Goal: Navigation & Orientation: Understand site structure

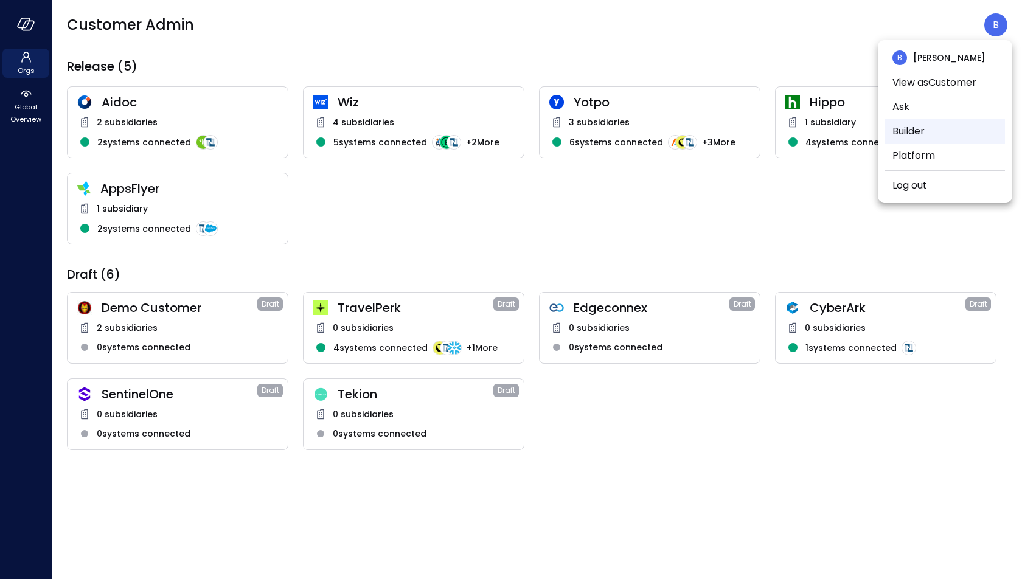
click at [937, 130] on li "Builder" at bounding box center [945, 131] width 120 height 24
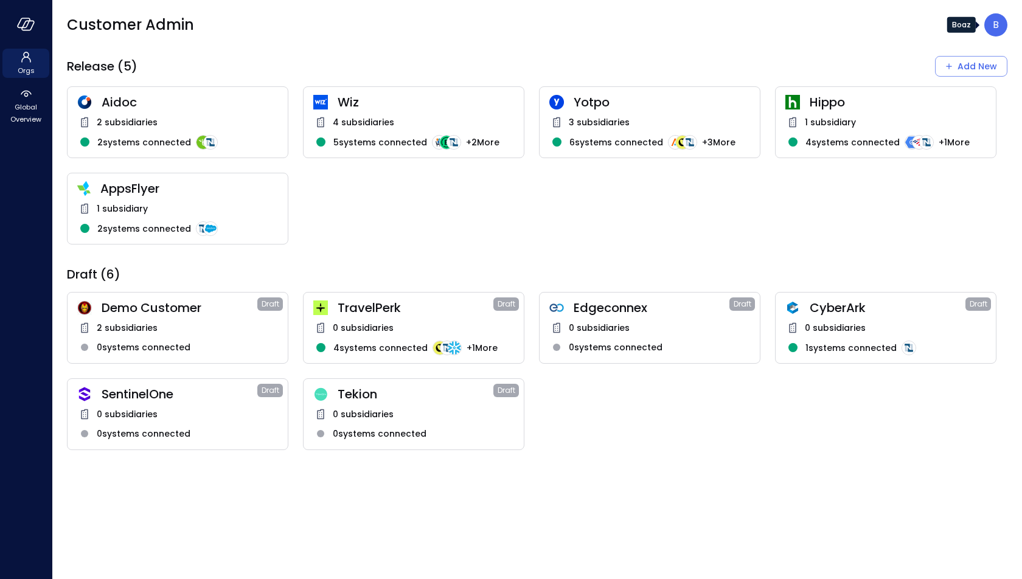
click at [994, 25] on p "B" at bounding box center [996, 25] width 6 height 15
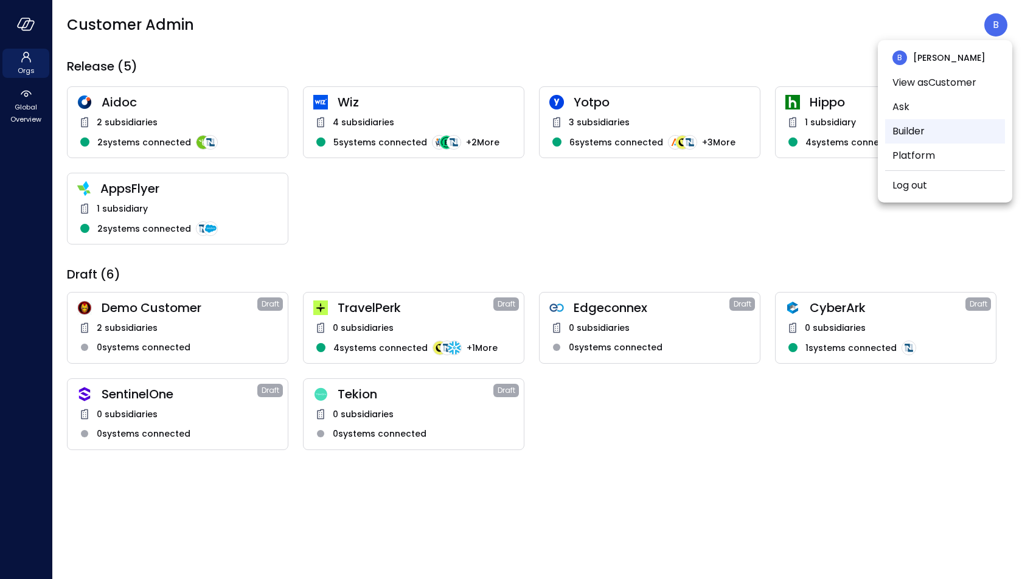
click at [927, 121] on li "Builder" at bounding box center [945, 131] width 120 height 24
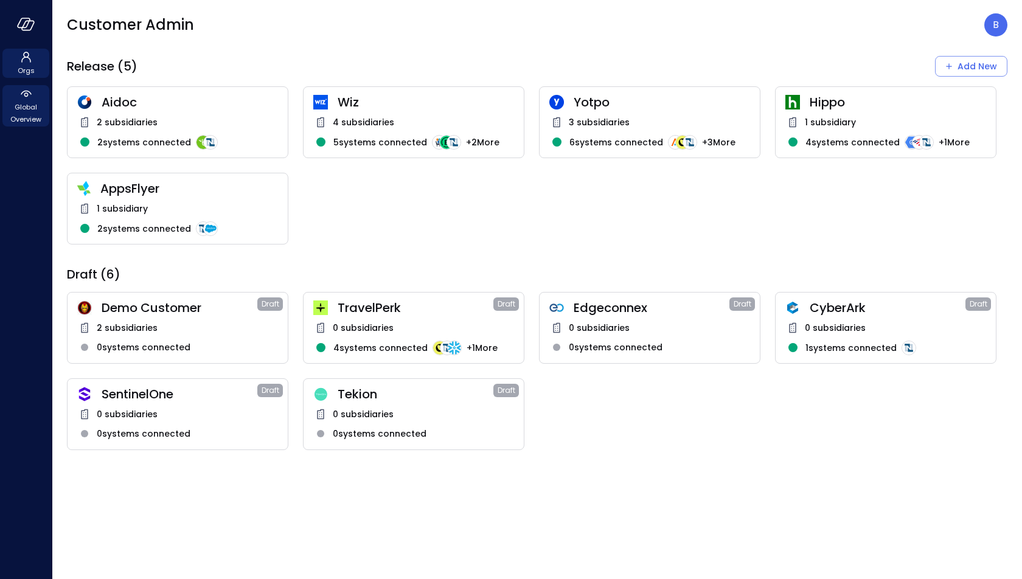
click at [31, 95] on icon at bounding box center [26, 93] width 15 height 15
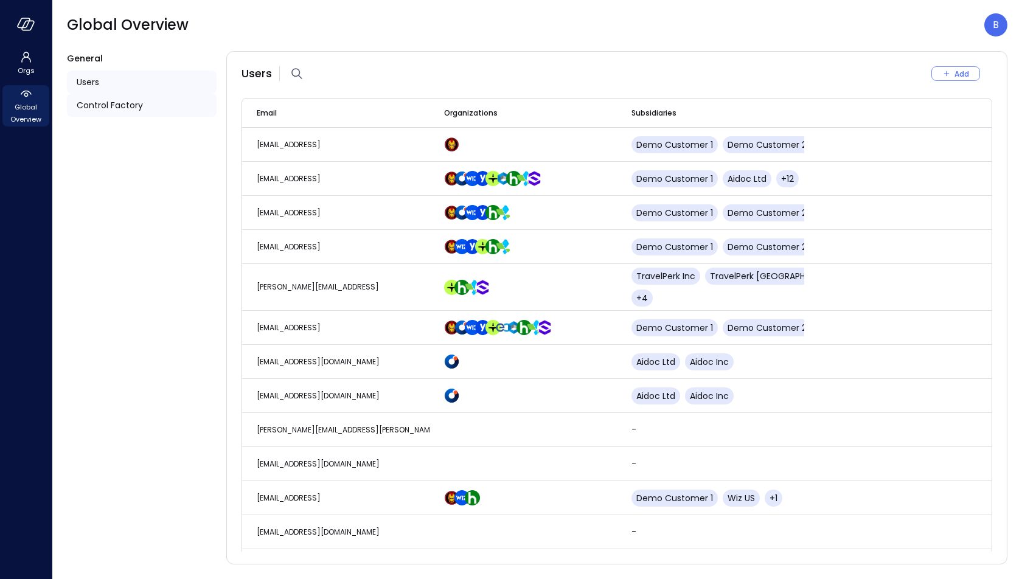
click at [96, 105] on span "Control Factory" at bounding box center [110, 105] width 66 height 13
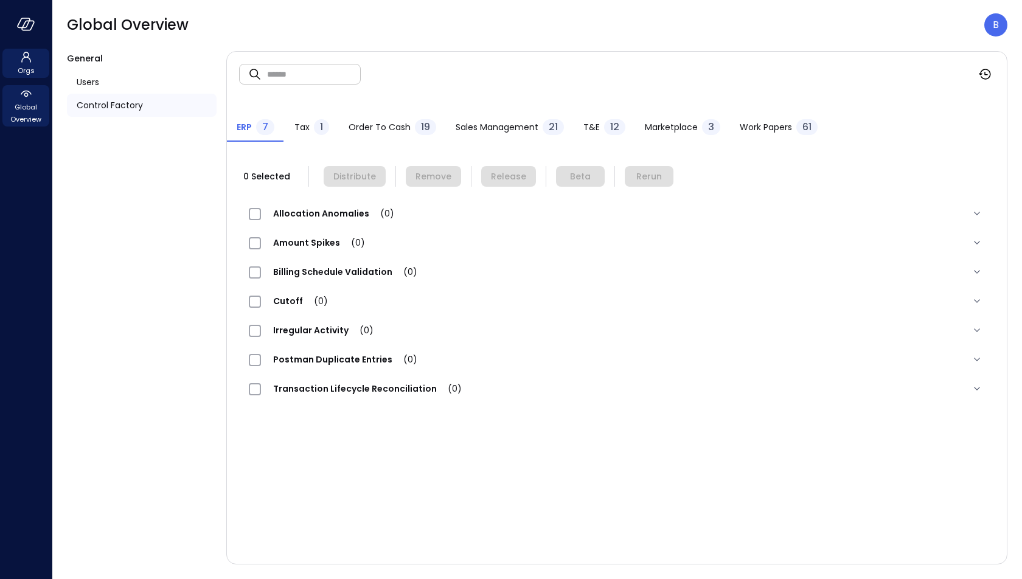
click at [31, 63] on icon at bounding box center [26, 57] width 15 height 15
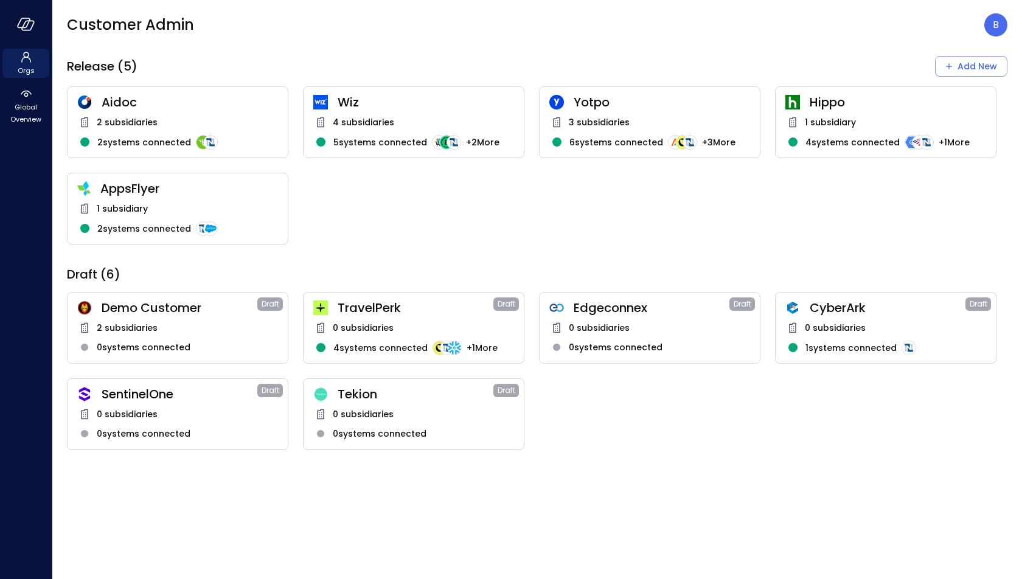
click at [176, 109] on span "Aidoc" at bounding box center [190, 102] width 176 height 16
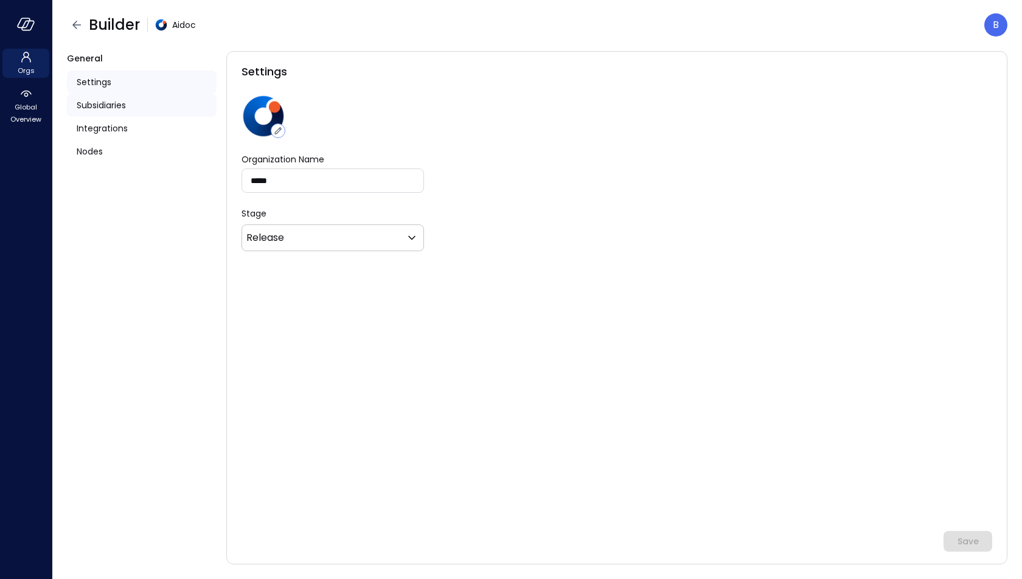
click at [164, 107] on div "Subsidiaries" at bounding box center [142, 105] width 150 height 23
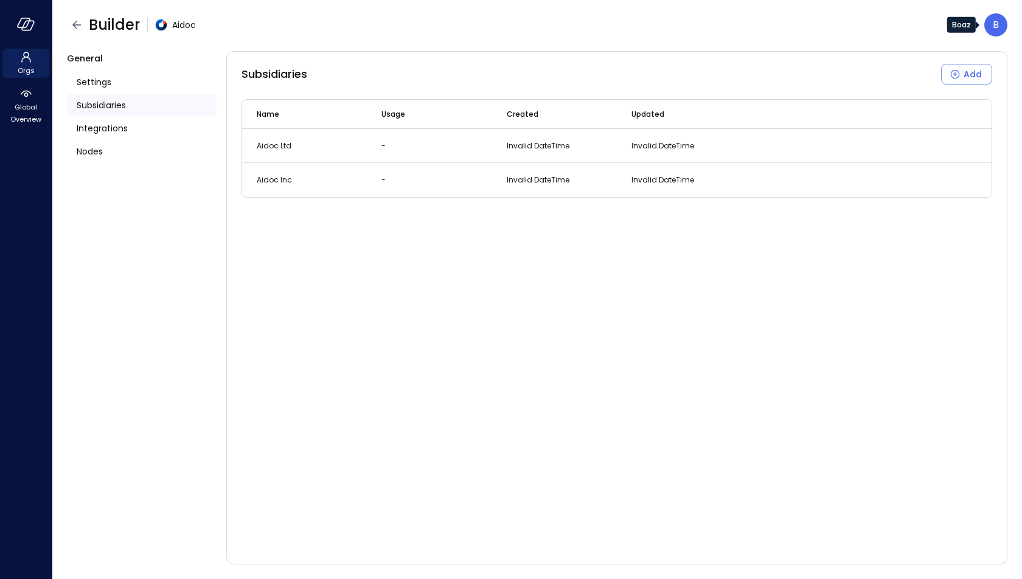
click at [995, 28] on p "B" at bounding box center [996, 25] width 6 height 15
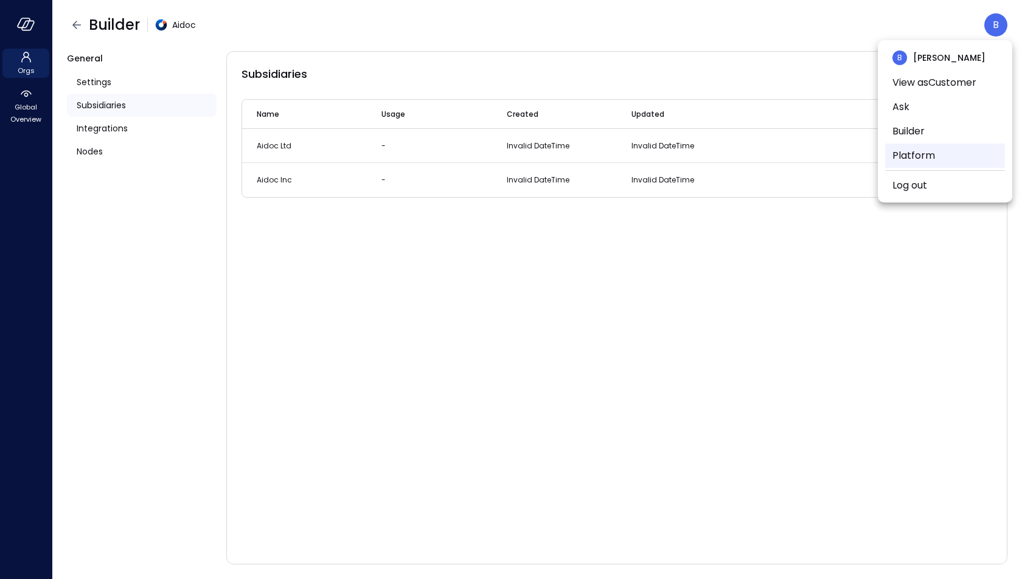
click at [942, 153] on li "Platform" at bounding box center [945, 156] width 120 height 24
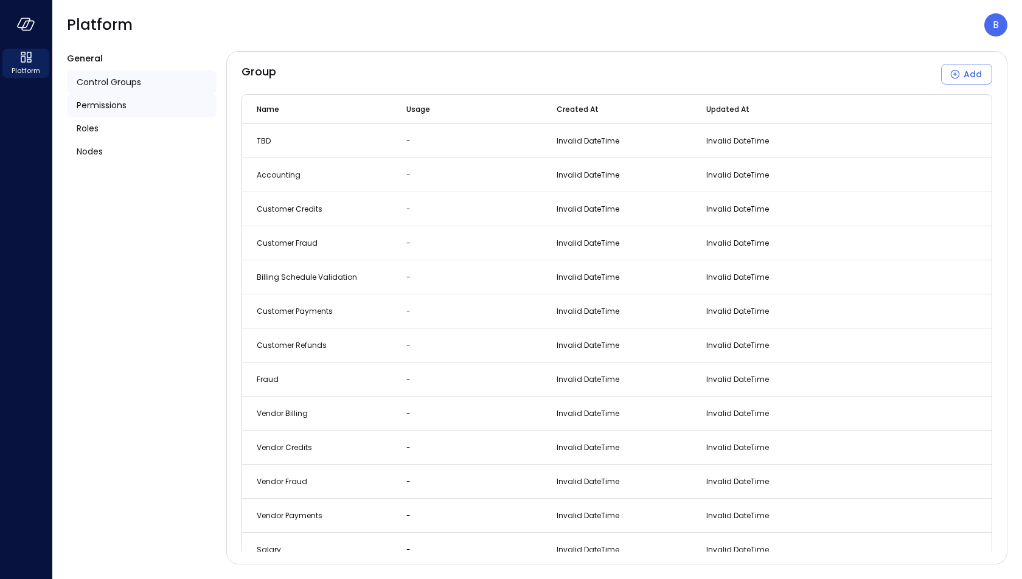
click at [169, 108] on div "Permissions" at bounding box center [142, 105] width 150 height 23
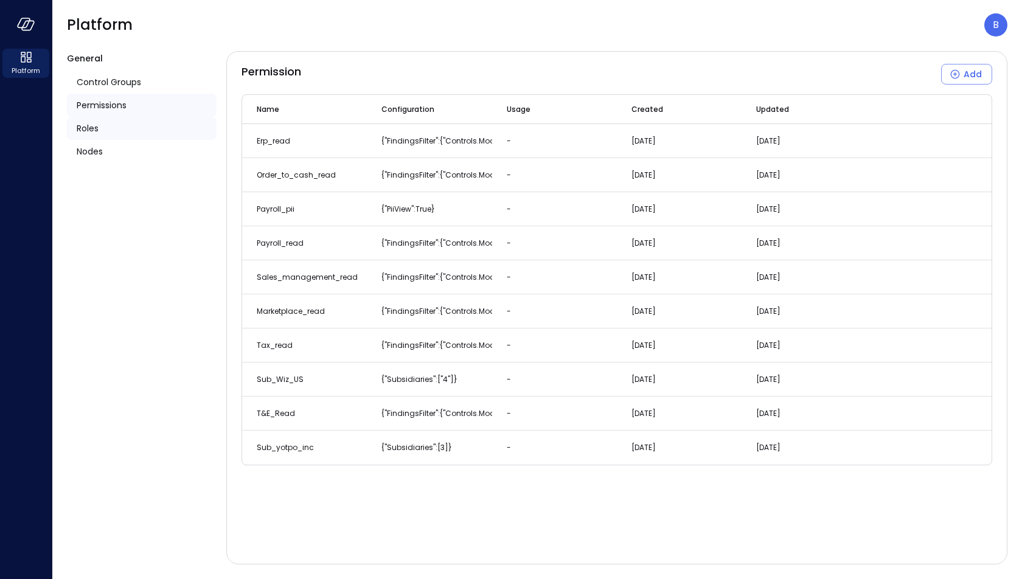
click at [163, 125] on div "Roles" at bounding box center [142, 128] width 150 height 23
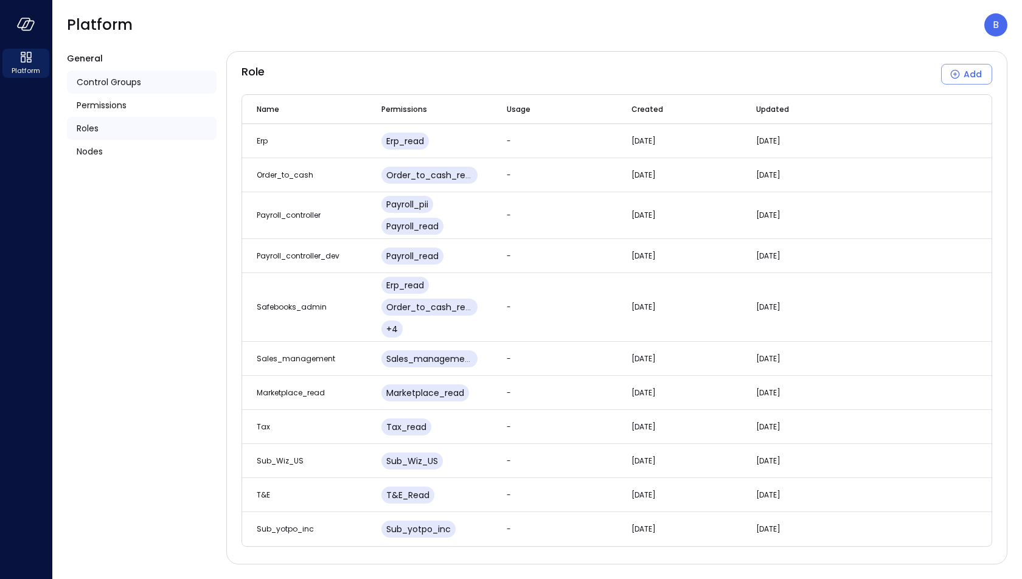
click at [160, 82] on div "Control Groups" at bounding box center [142, 82] width 150 height 23
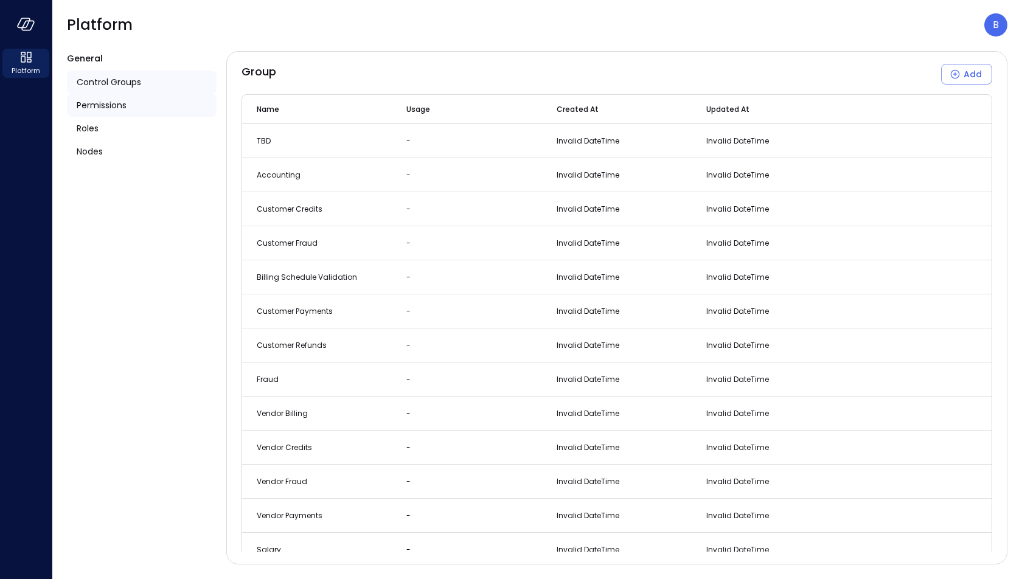
click at [162, 106] on div "Permissions" at bounding box center [142, 105] width 150 height 23
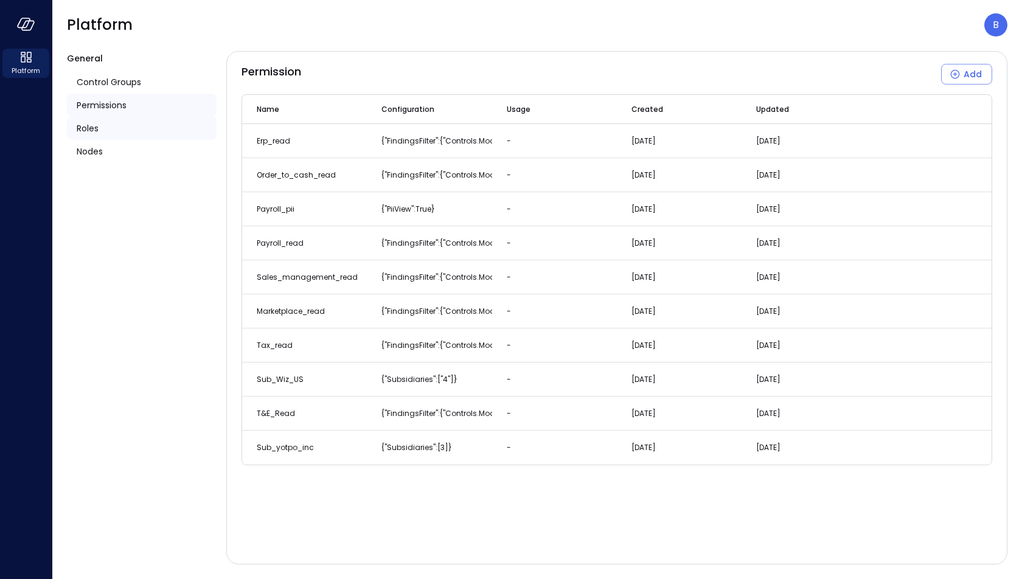
click at [160, 127] on div "Roles" at bounding box center [142, 128] width 150 height 23
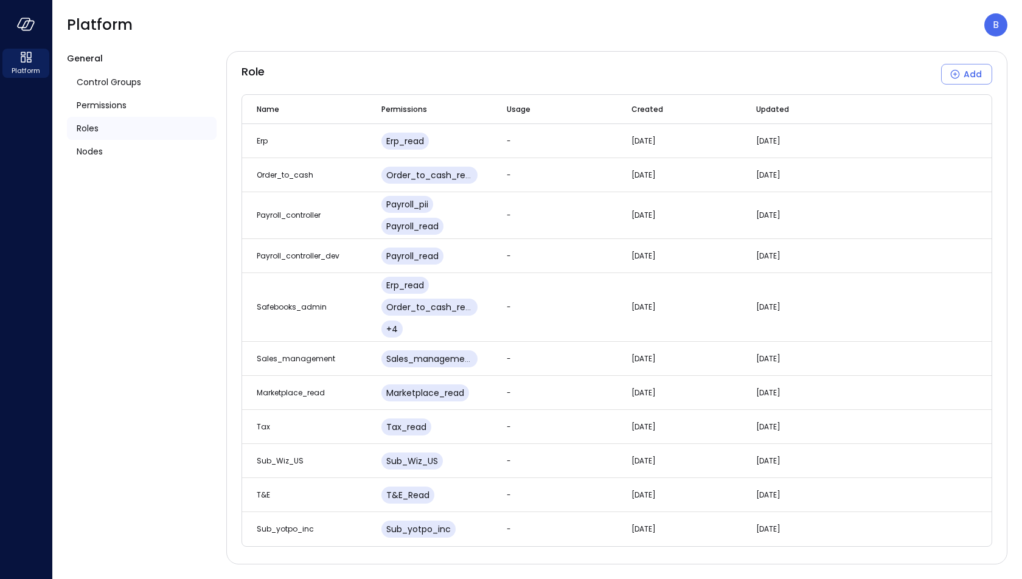
click at [159, 139] on div "Roles" at bounding box center [142, 128] width 150 height 23
click at [158, 152] on div "Nodes" at bounding box center [142, 151] width 150 height 23
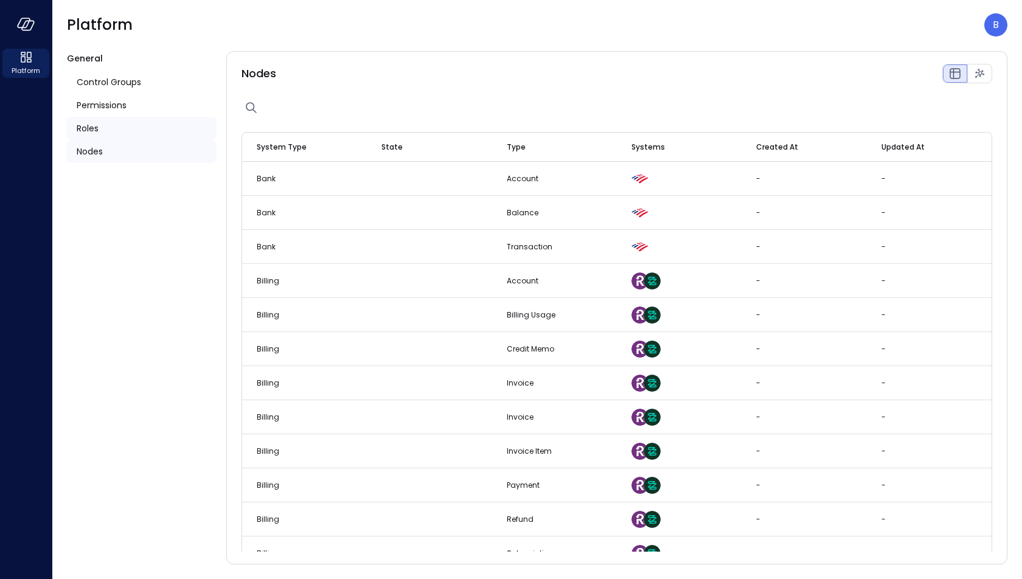
click at [153, 131] on div "Roles" at bounding box center [142, 128] width 150 height 23
